Goal: Task Accomplishment & Management: Manage account settings

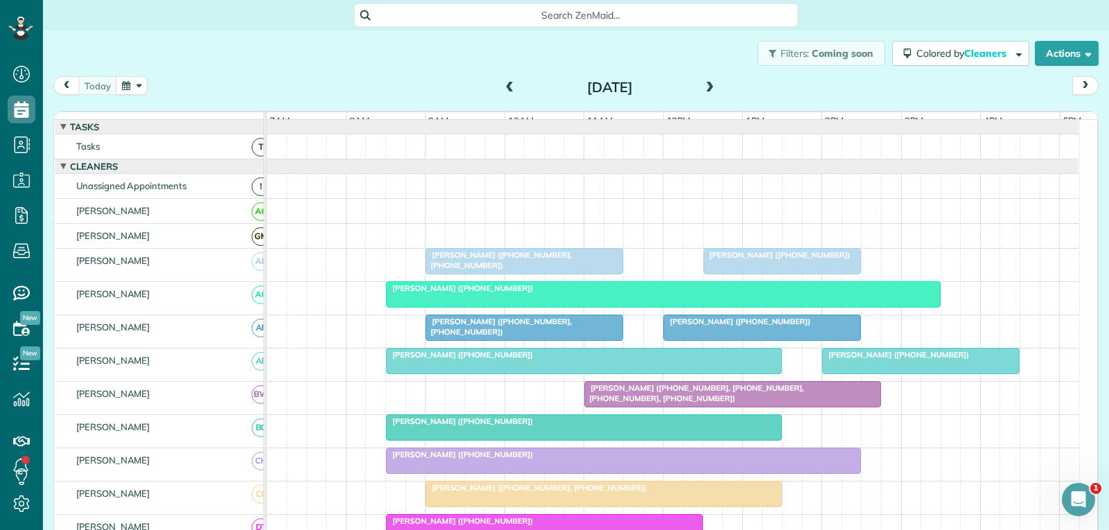
scroll to position [6, 6]
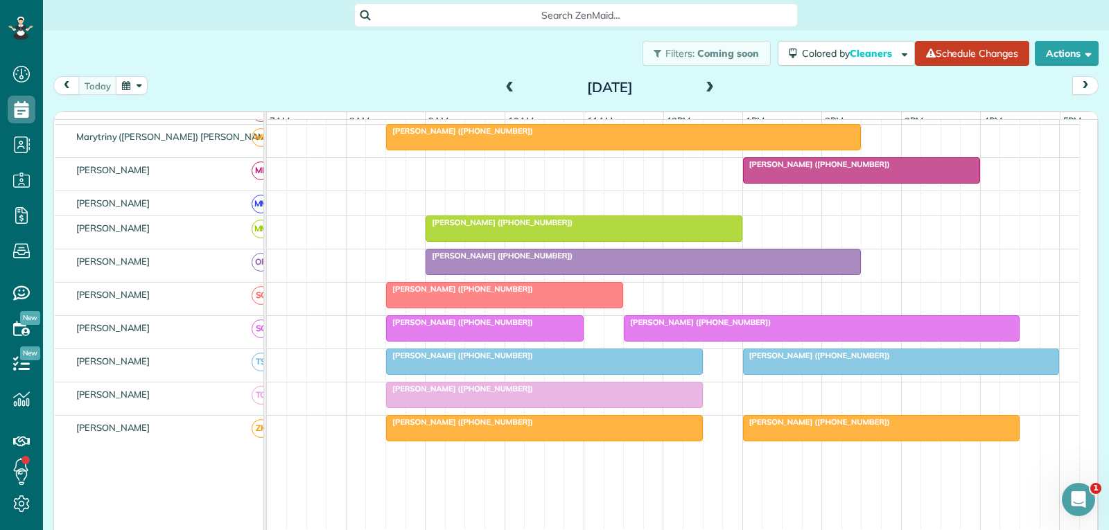
scroll to position [762, 0]
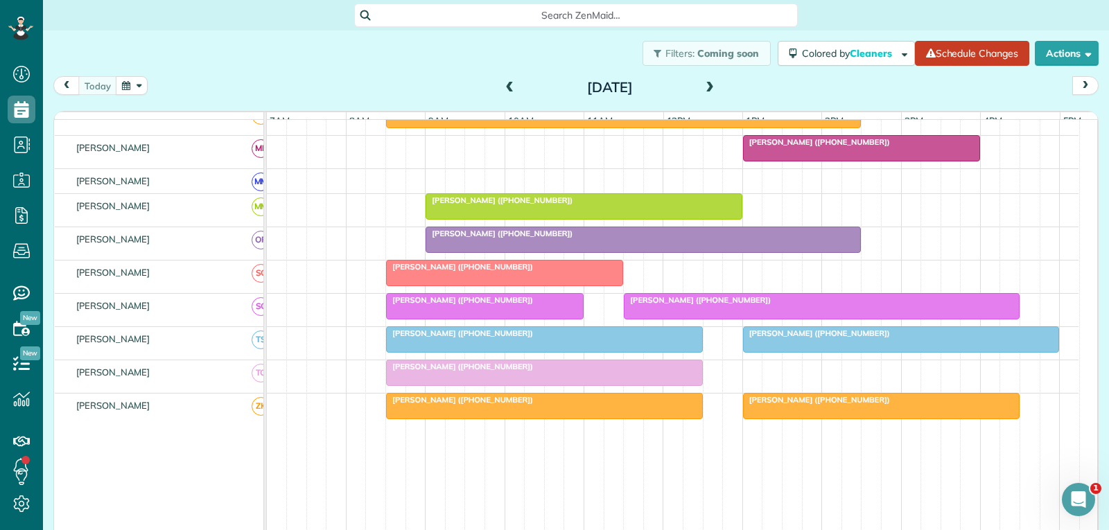
click at [796, 317] on div at bounding box center [821, 306] width 394 height 25
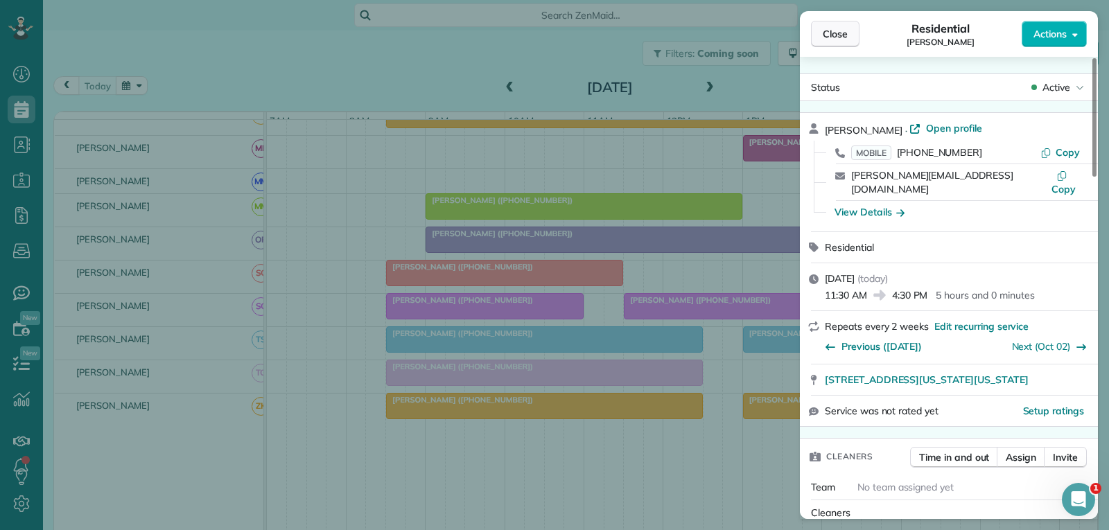
click at [833, 36] on span "Close" at bounding box center [835, 34] width 25 height 14
